Goal: Navigation & Orientation: Find specific page/section

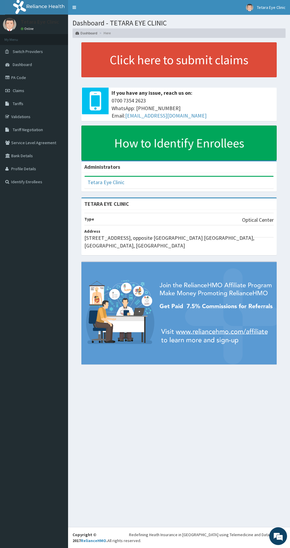
click at [31, 86] on link "Claims" at bounding box center [34, 90] width 68 height 13
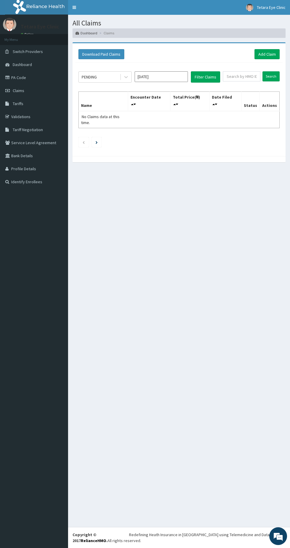
click at [21, 78] on link "PA Code" at bounding box center [34, 77] width 68 height 13
